Goal: Information Seeking & Learning: Understand process/instructions

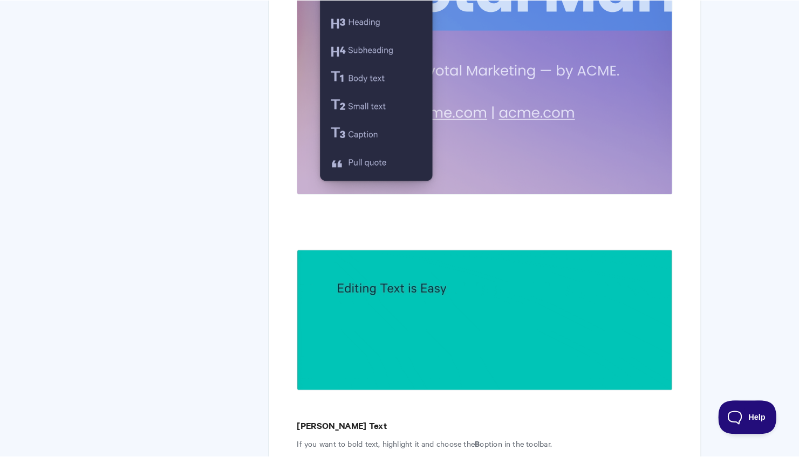
scroll to position [1094, 0]
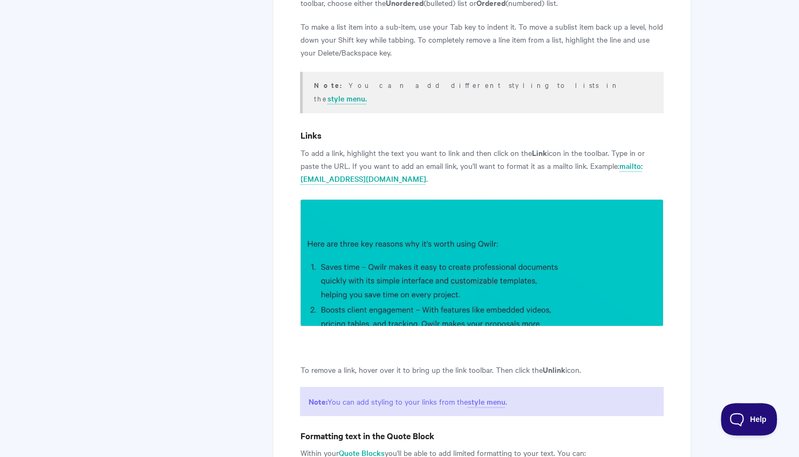
scroll to position [2382, 0]
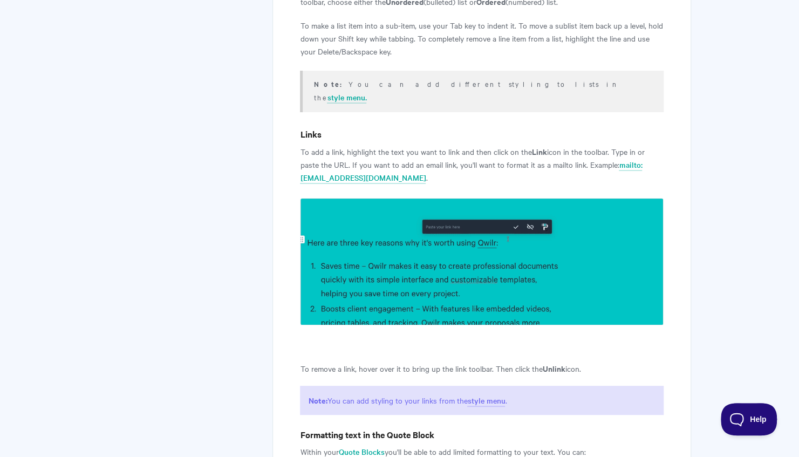
click at [489, 198] on img at bounding box center [481, 261] width 363 height 127
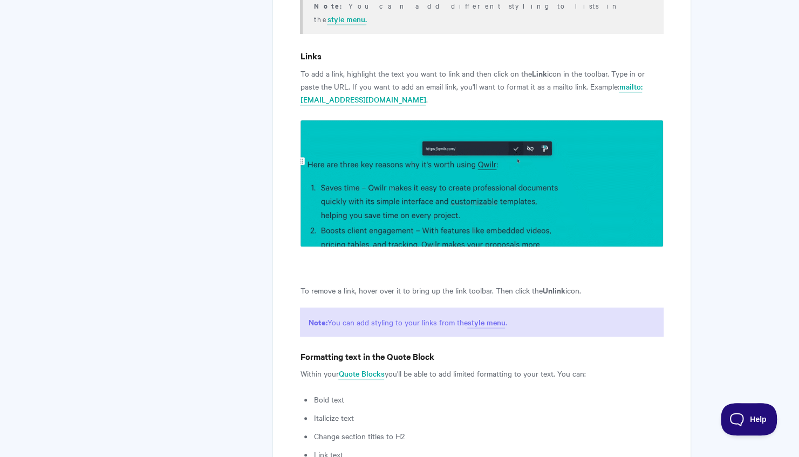
scroll to position [2386, 0]
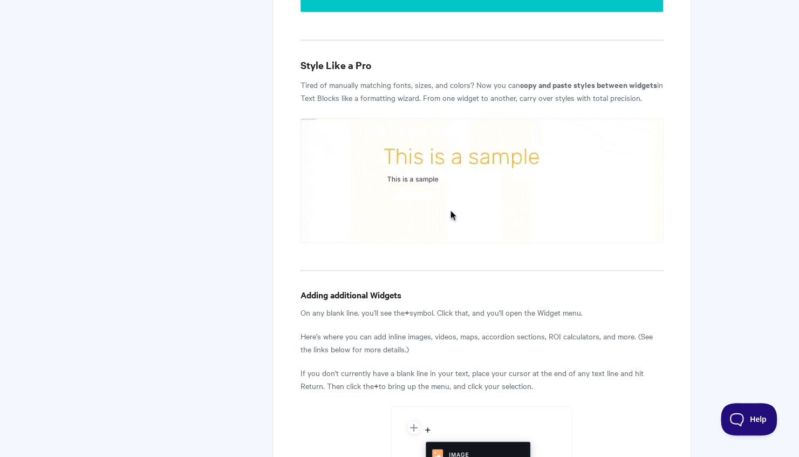
scroll to position [1447, 0]
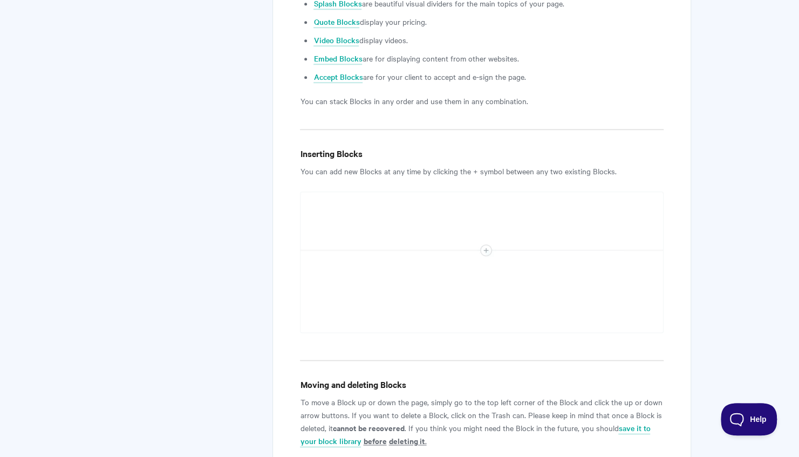
scroll to position [693, 0]
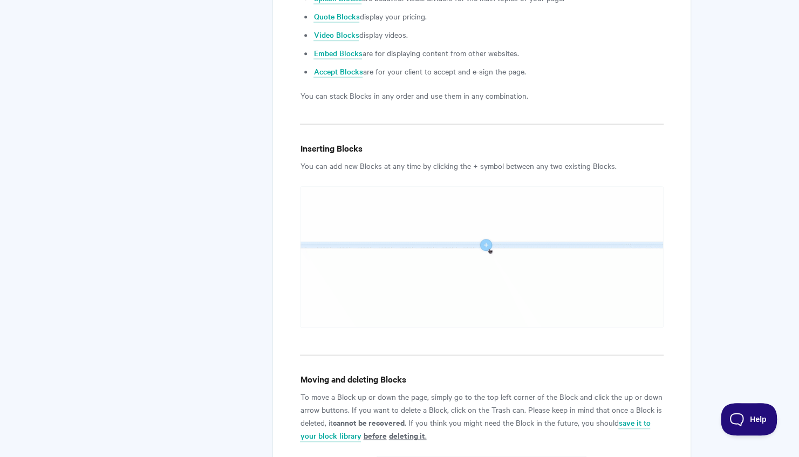
click at [490, 131] on article "Blocks: Getting Started Blocks is a word you’ll hear a lot as you use Qwilr. Th…" at bounding box center [481, 217] width 363 height 1534
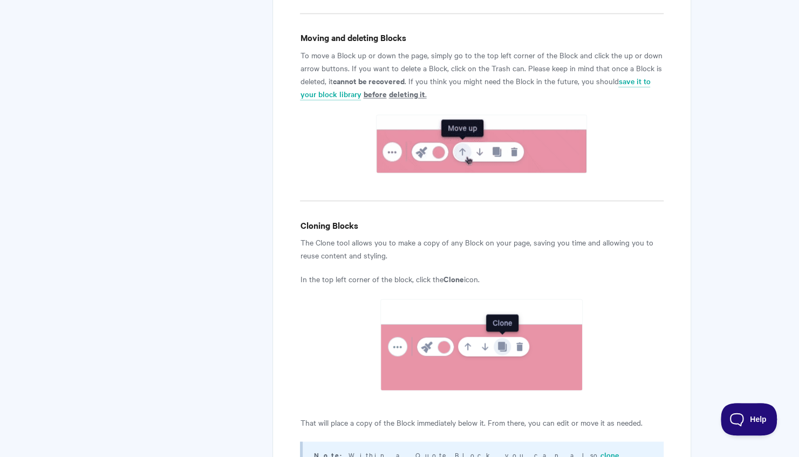
scroll to position [1002, 0]
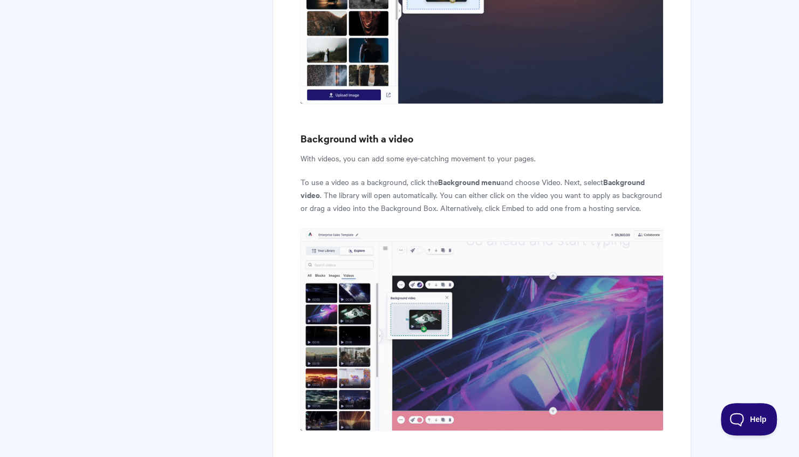
scroll to position [2238, 0]
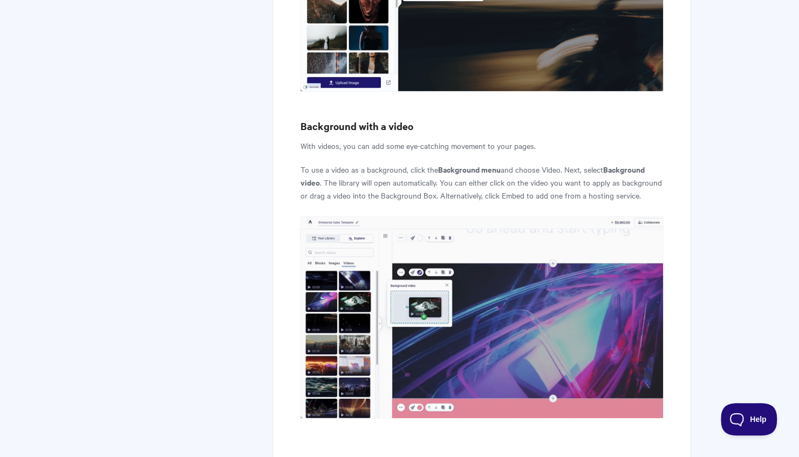
click at [480, 172] on p "To use a video as a background, click the Background menu and choose Video. Nex…" at bounding box center [481, 182] width 363 height 39
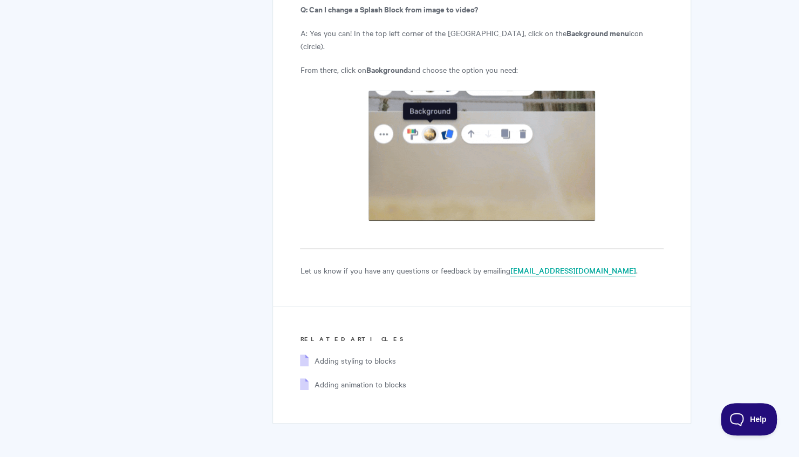
click at [480, 172] on img at bounding box center [482, 155] width 228 height 131
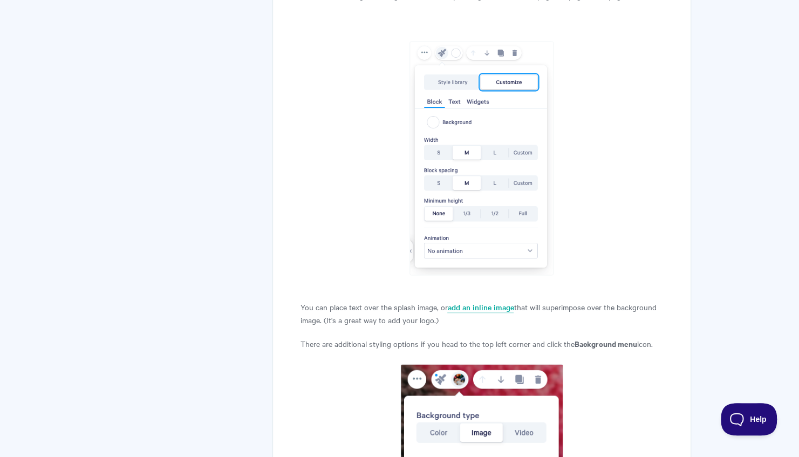
scroll to position [3451, 0]
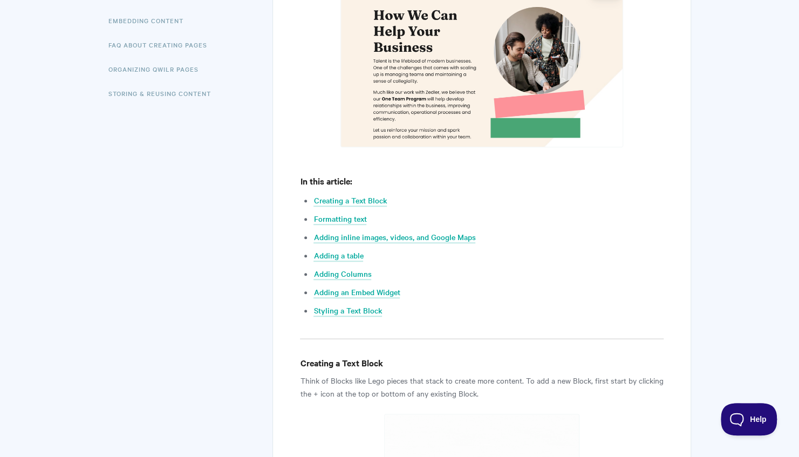
scroll to position [329, 0]
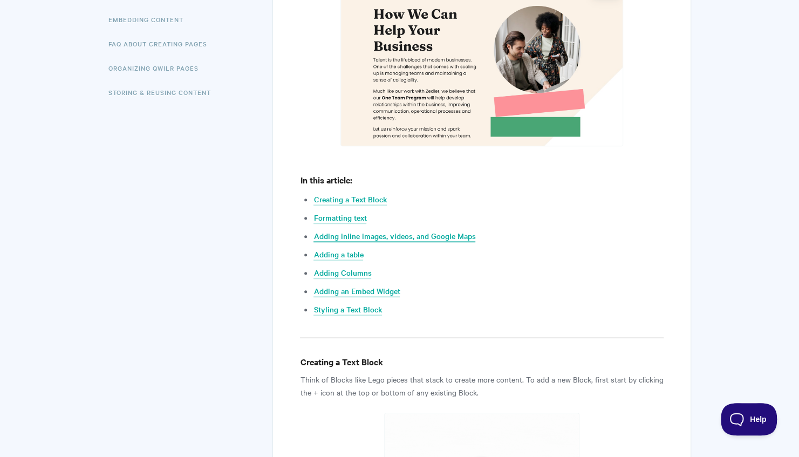
click at [436, 231] on link "Adding inline images, videos, and Google Maps" at bounding box center [394, 236] width 162 height 12
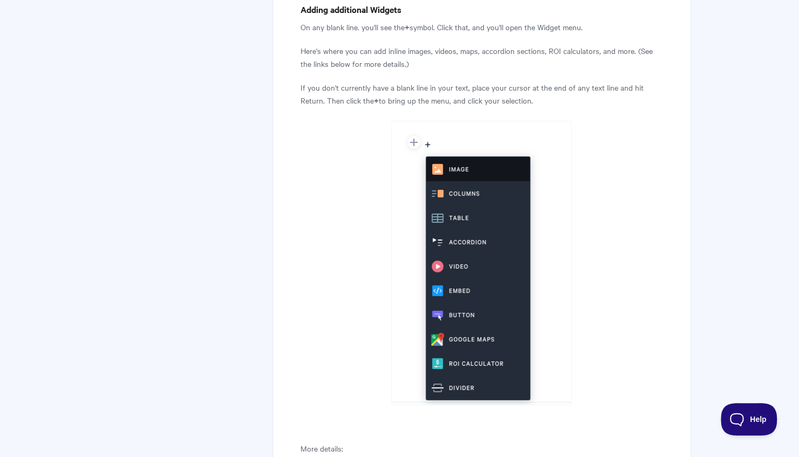
scroll to position [1733, 0]
click at [394, 98] on p "If you don't currently have a blank line in your text, place your cursor at the…" at bounding box center [481, 94] width 363 height 26
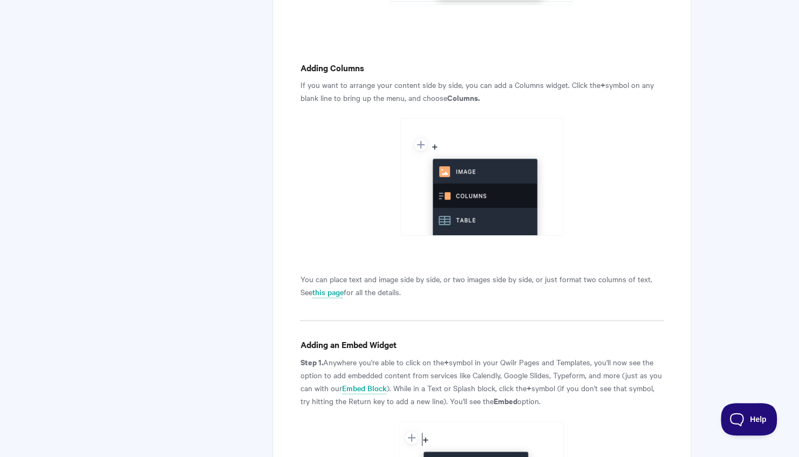
scroll to position [2747, 0]
